Goal: Task Accomplishment & Management: Use online tool/utility

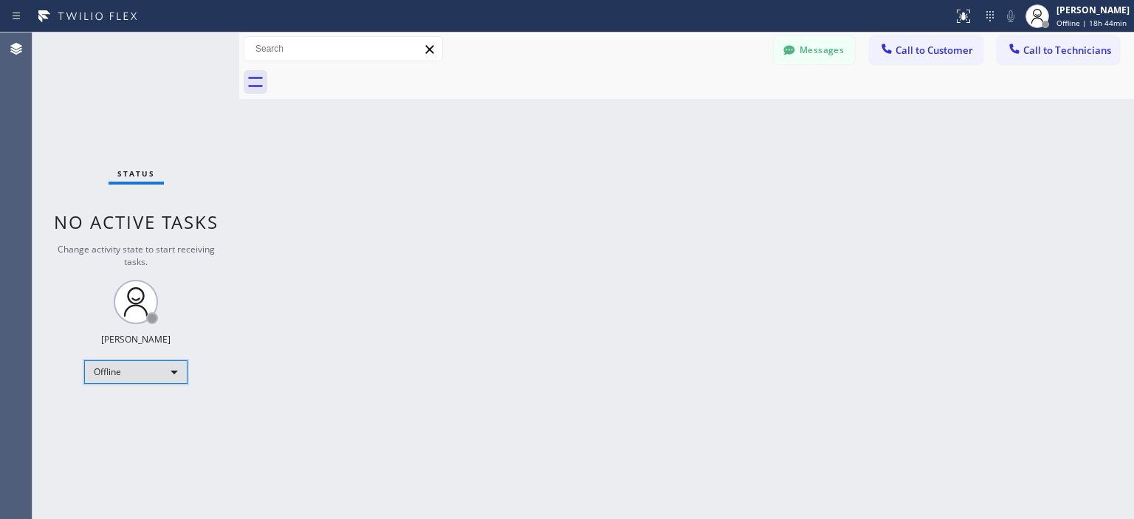
click at [159, 364] on div "Offline" at bounding box center [135, 372] width 103 height 24
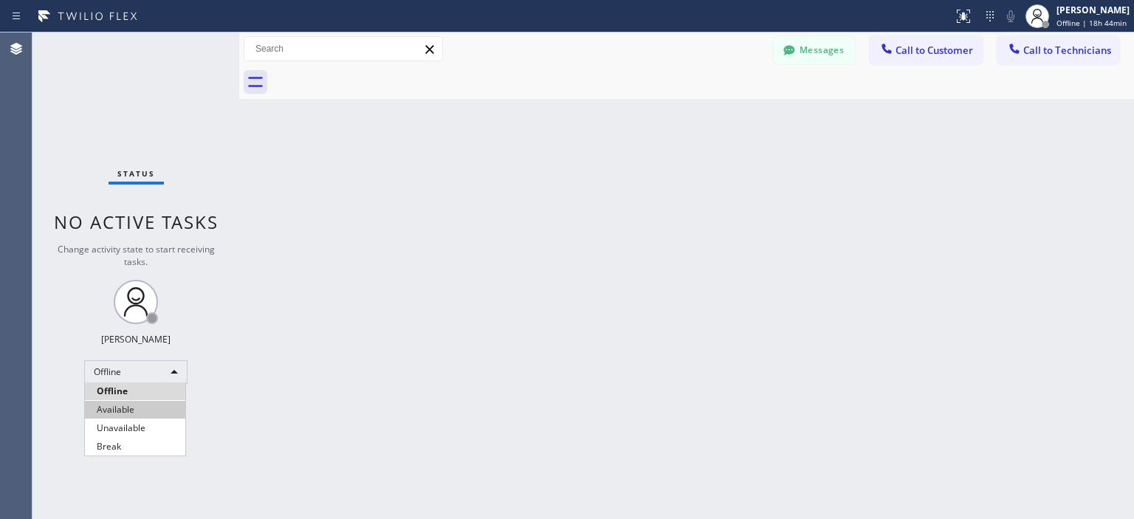
click at [137, 405] on li "Available" at bounding box center [135, 410] width 100 height 18
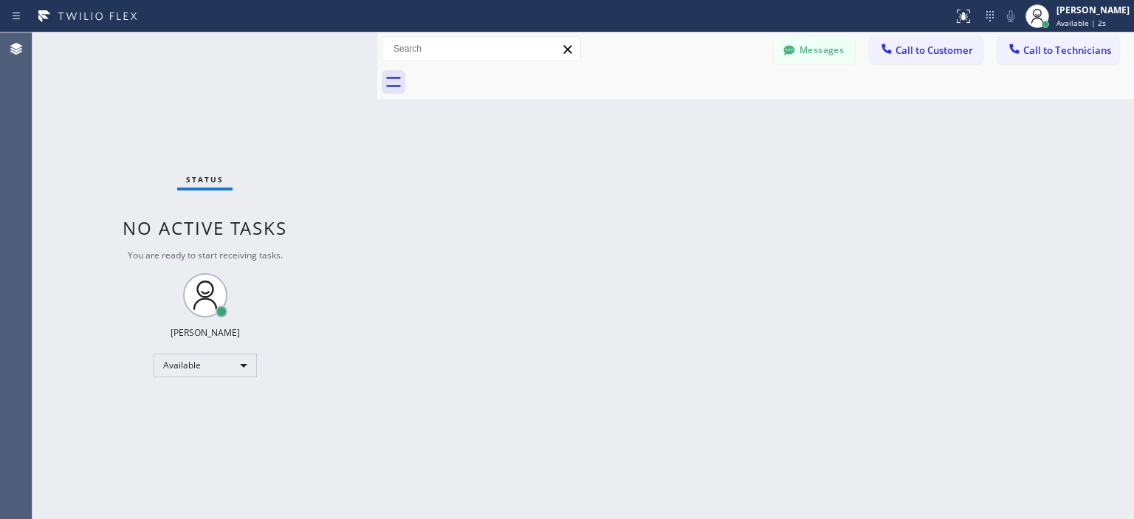
drag, startPoint x: 238, startPoint y: 67, endPoint x: 479, endPoint y: 409, distance: 418.4
click at [377, 73] on div at bounding box center [377, 275] width 0 height 486
click at [97, 95] on div "Status No active tasks You are ready to start receiving tasks. [PERSON_NAME] Av…" at bounding box center [205, 275] width 346 height 486
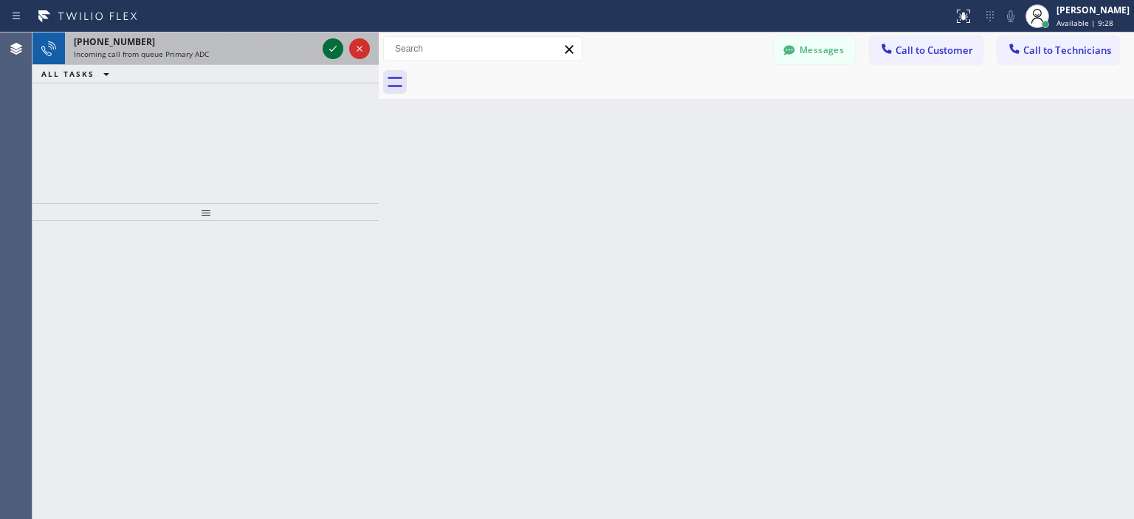
click at [331, 54] on icon at bounding box center [333, 49] width 18 height 18
click at [331, 49] on icon at bounding box center [333, 49] width 18 height 18
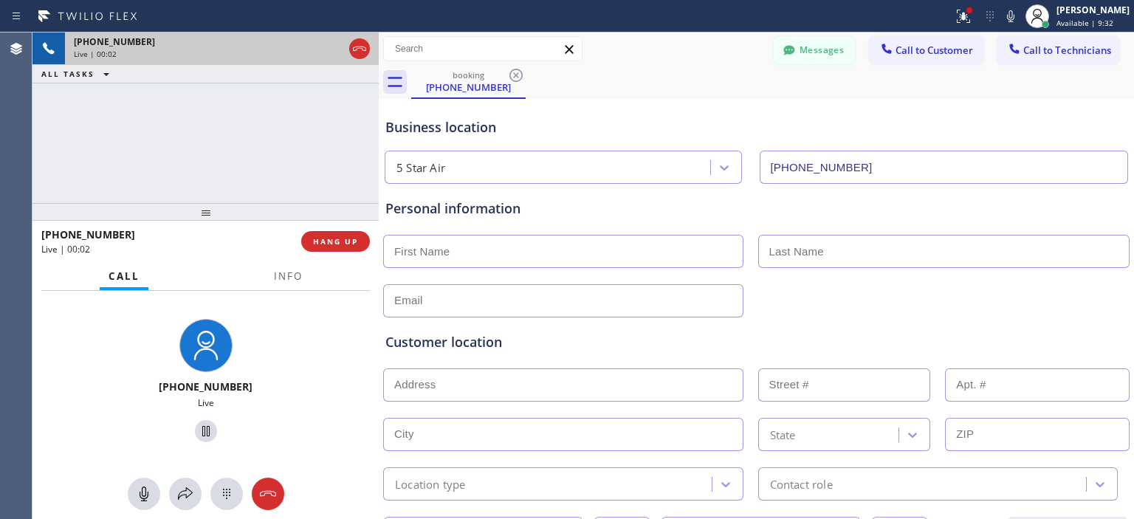
type input "[PHONE_NUMBER]"
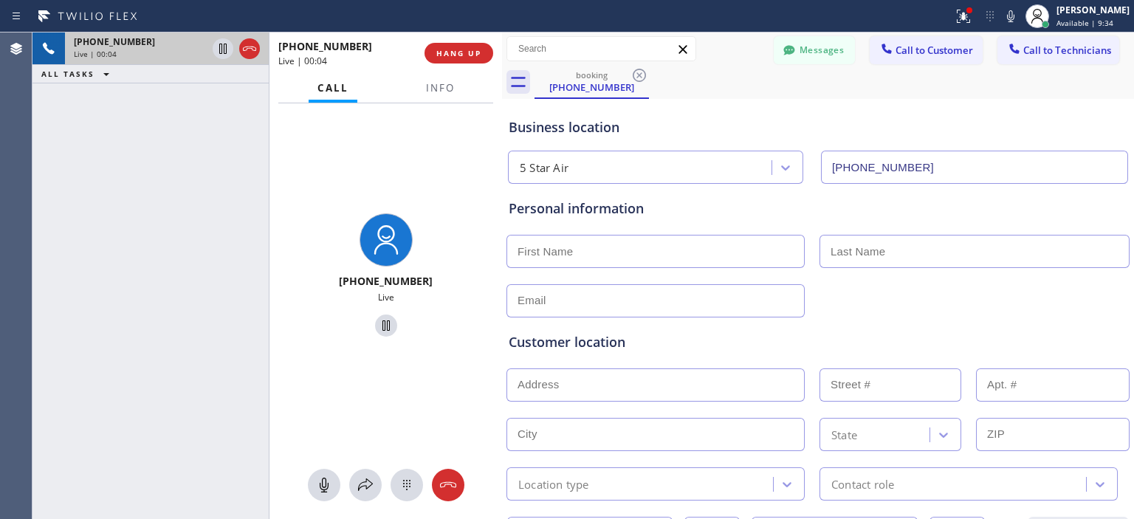
drag, startPoint x: 376, startPoint y: 66, endPoint x: 499, endPoint y: 67, distance: 123.3
click at [502, 67] on div at bounding box center [502, 275] width 0 height 486
